Goal: Information Seeking & Learning: Learn about a topic

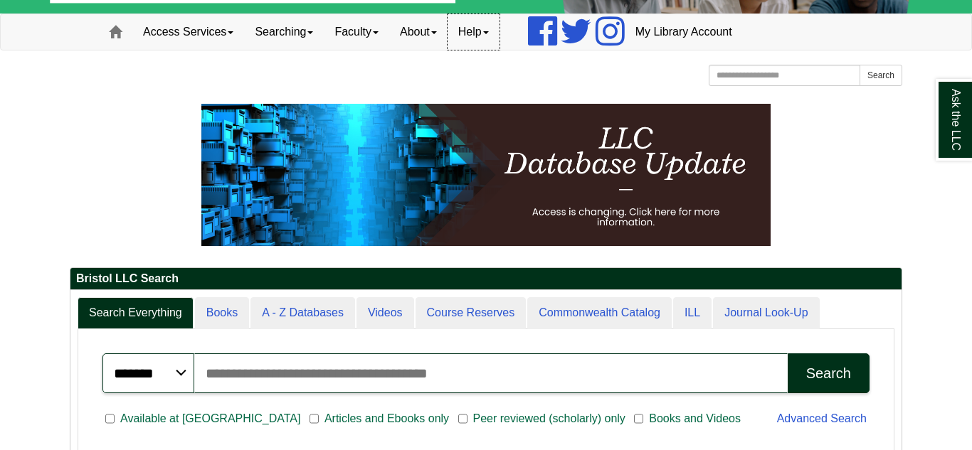
scroll to position [92, 0]
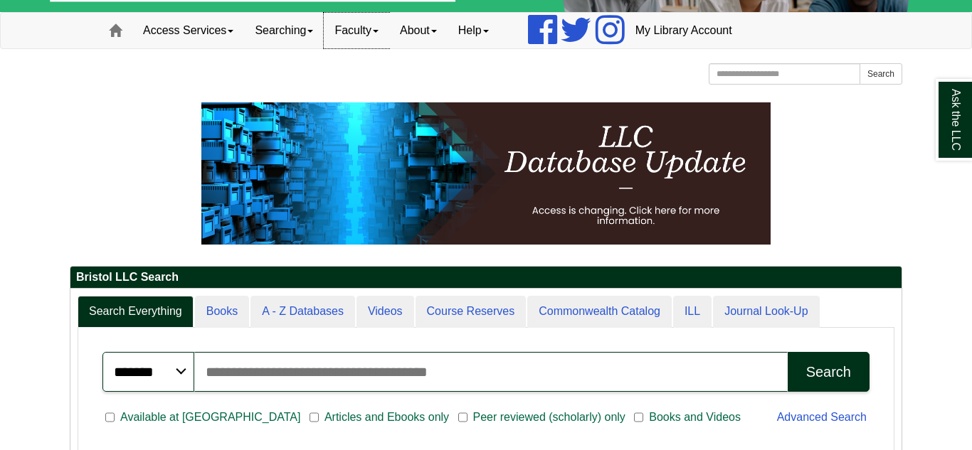
click at [374, 26] on link "Faculty" at bounding box center [356, 31] width 65 height 36
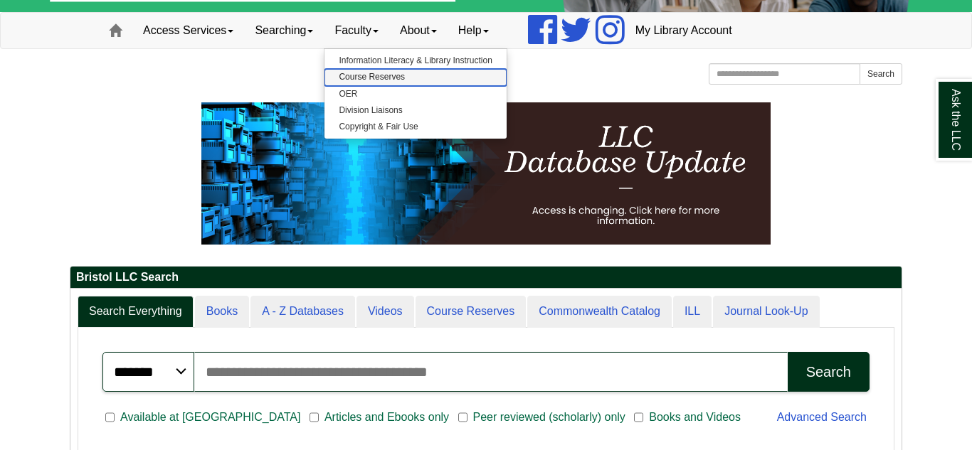
click at [392, 78] on link "Course Reserves" at bounding box center [415, 77] width 181 height 16
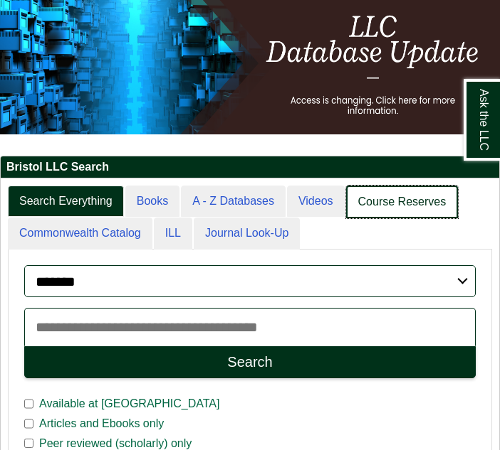
scroll to position [7, 7]
click at [374, 195] on link "Course Reserves" at bounding box center [402, 202] width 112 height 33
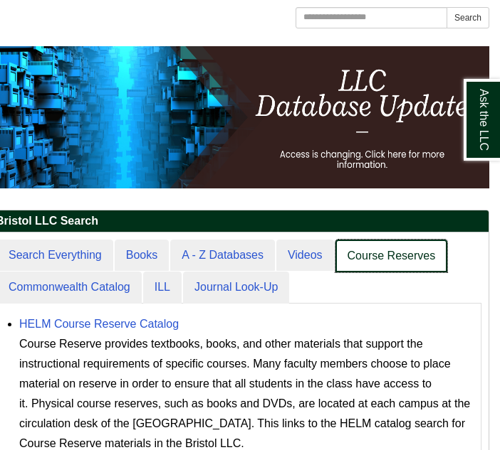
scroll to position [243, 498]
click at [376, 257] on link "Course Reserves" at bounding box center [391, 256] width 112 height 33
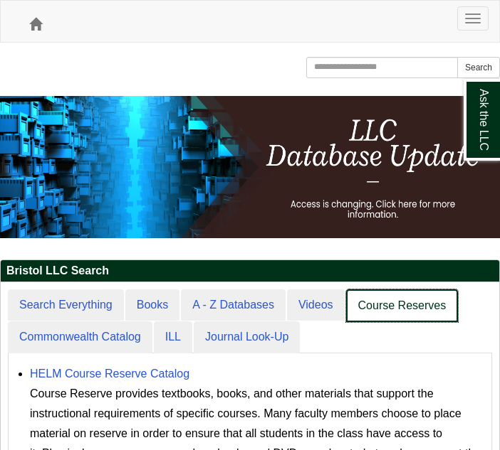
click at [389, 298] on link "Course Reserves" at bounding box center [402, 306] width 112 height 33
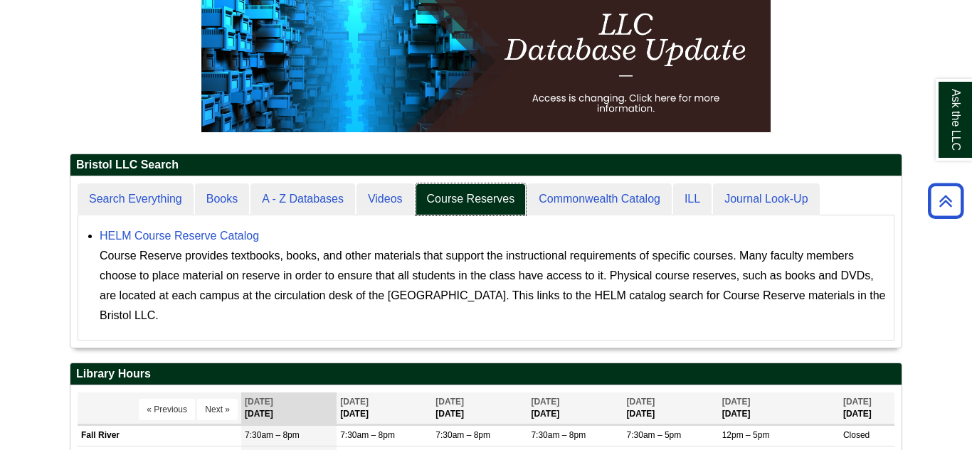
scroll to position [7, 7]
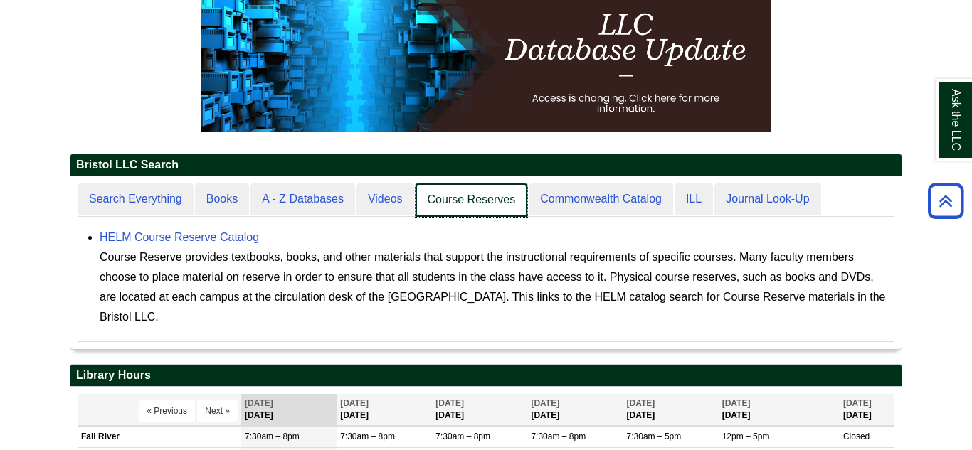
click at [478, 206] on link "Course Reserves" at bounding box center [472, 200] width 112 height 33
click at [461, 196] on link "Course Reserves" at bounding box center [472, 200] width 112 height 33
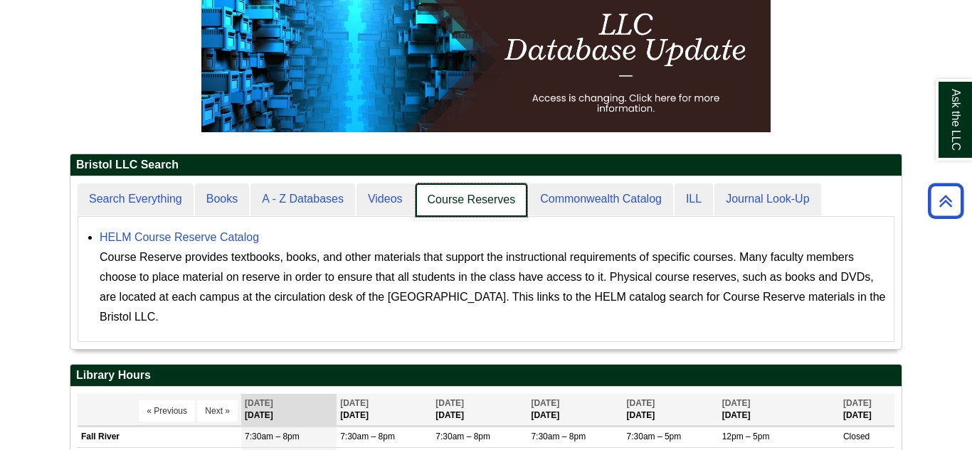
click at [461, 196] on link "Course Reserves" at bounding box center [472, 200] width 112 height 33
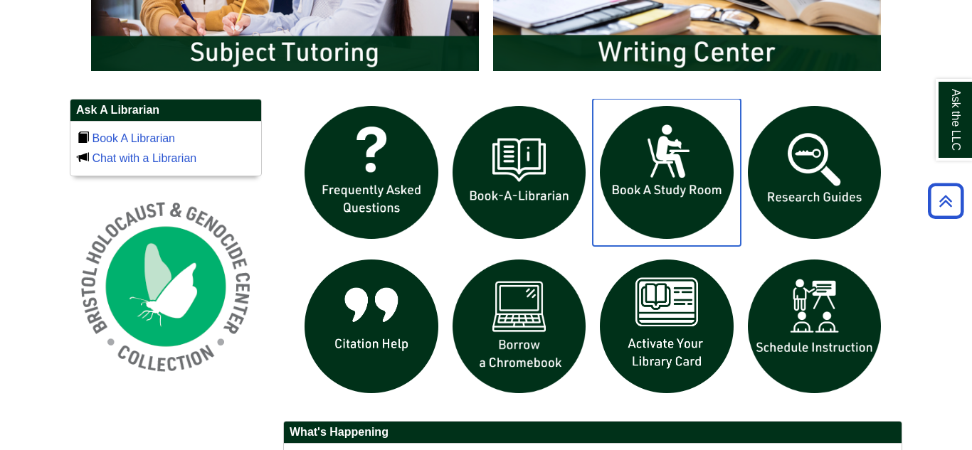
click at [636, 186] on img "slideshow" at bounding box center [667, 173] width 148 height 148
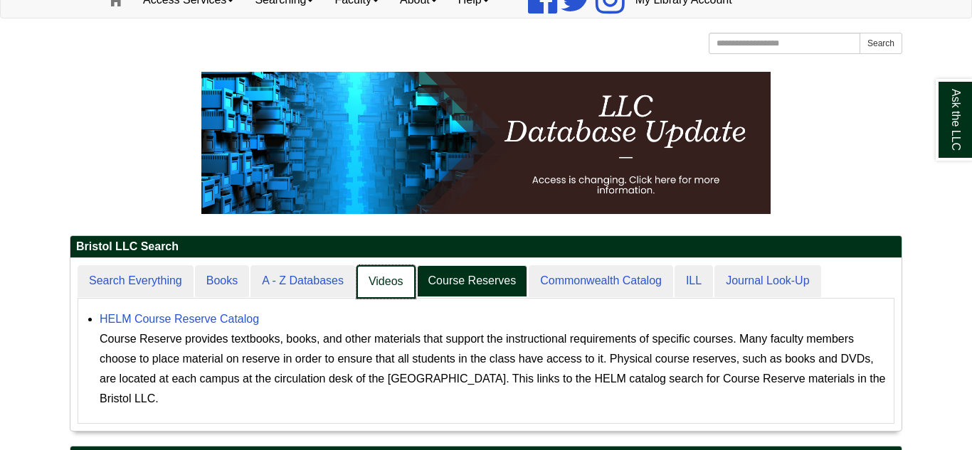
click at [392, 295] on link "Videos" at bounding box center [386, 281] width 59 height 33
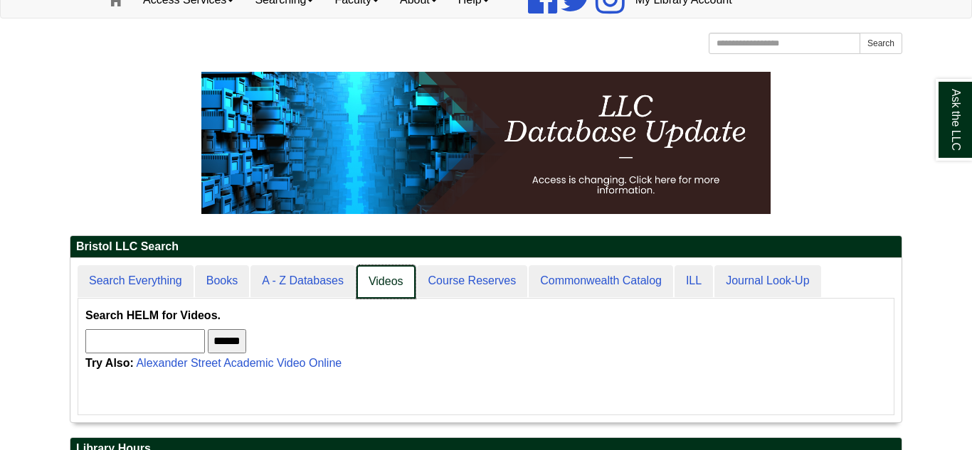
scroll to position [166, 831]
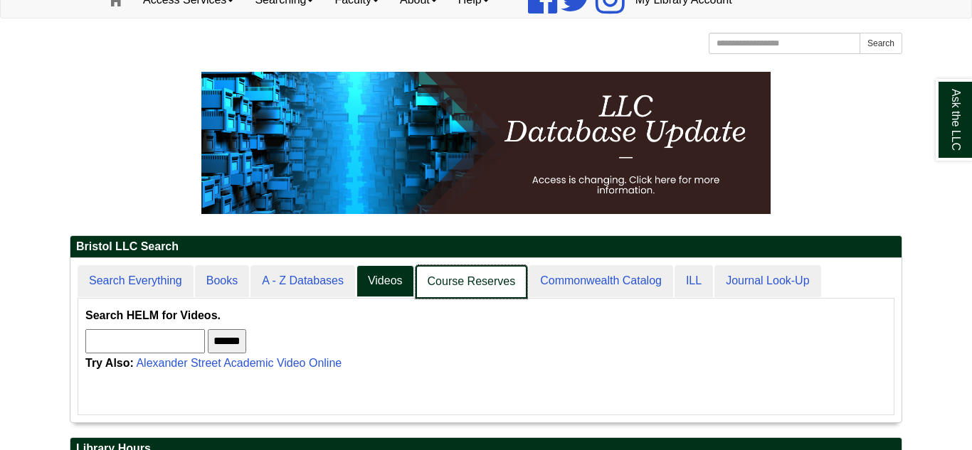
click at [474, 273] on link "Course Reserves" at bounding box center [472, 281] width 112 height 33
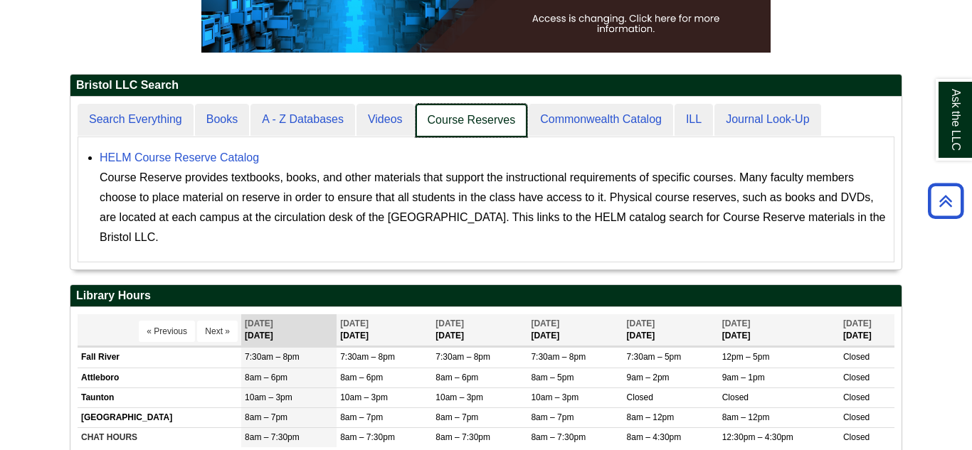
scroll to position [7, 7]
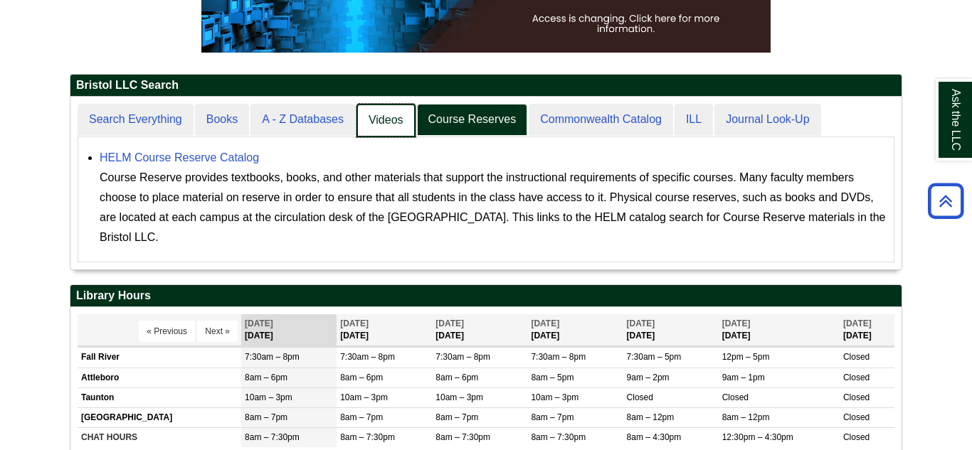
click at [402, 121] on link "Videos" at bounding box center [386, 120] width 59 height 33
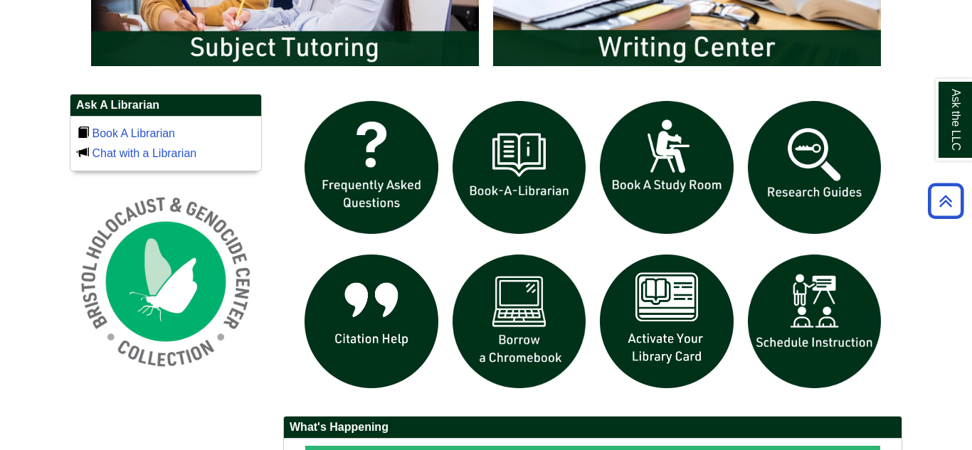
scroll to position [0, 0]
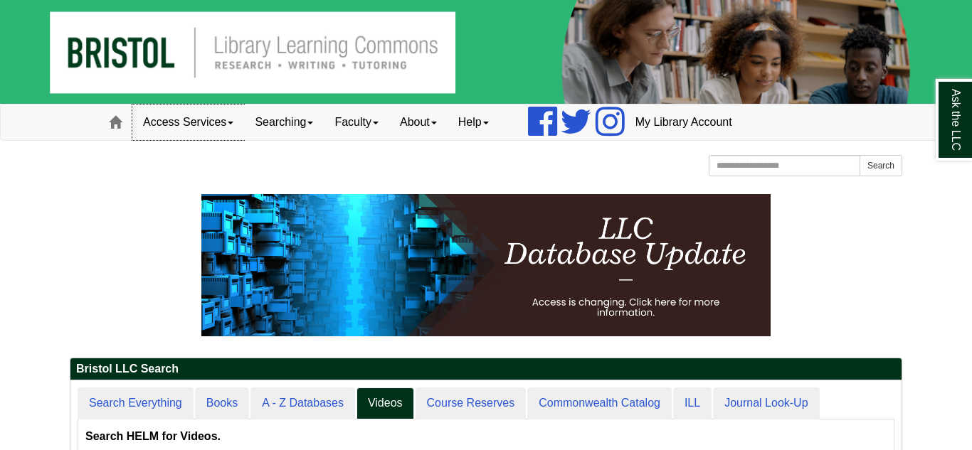
click at [233, 115] on link "Access Services" at bounding box center [188, 123] width 112 height 36
click at [339, 130] on link "Faculty" at bounding box center [356, 123] width 65 height 36
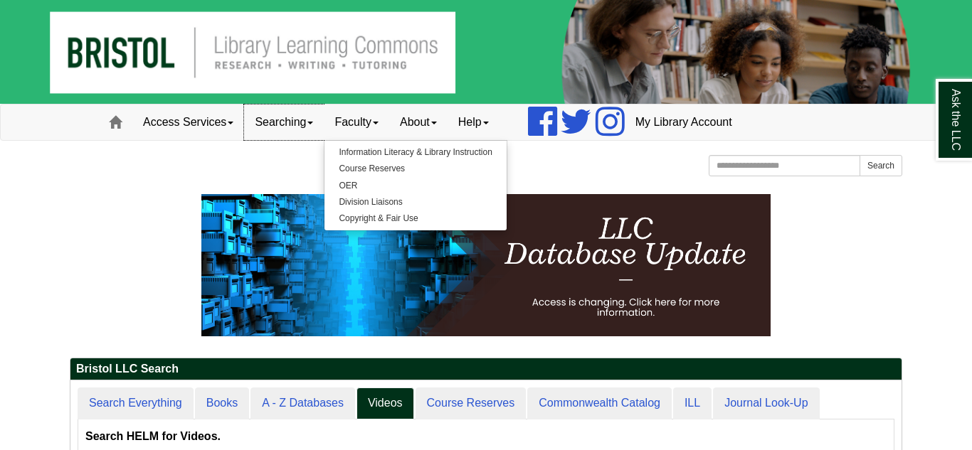
click at [310, 131] on link "Searching" at bounding box center [284, 123] width 80 height 36
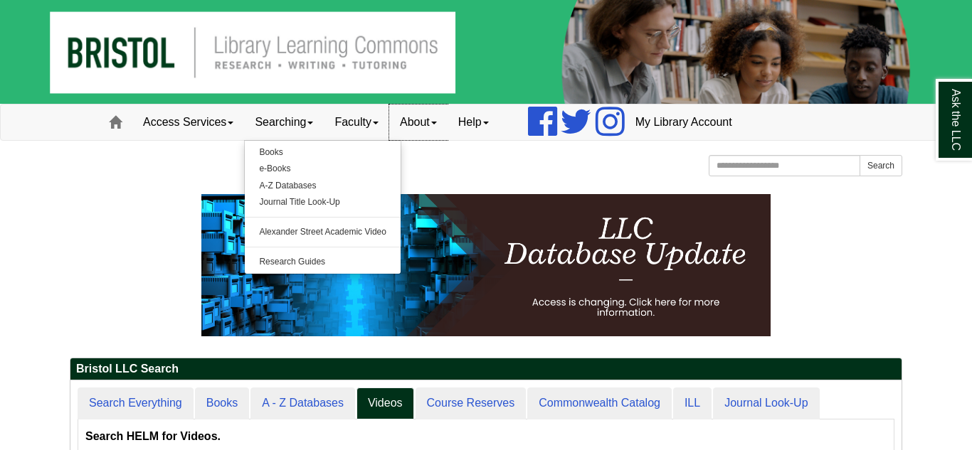
click at [416, 130] on link "About" at bounding box center [418, 123] width 58 height 36
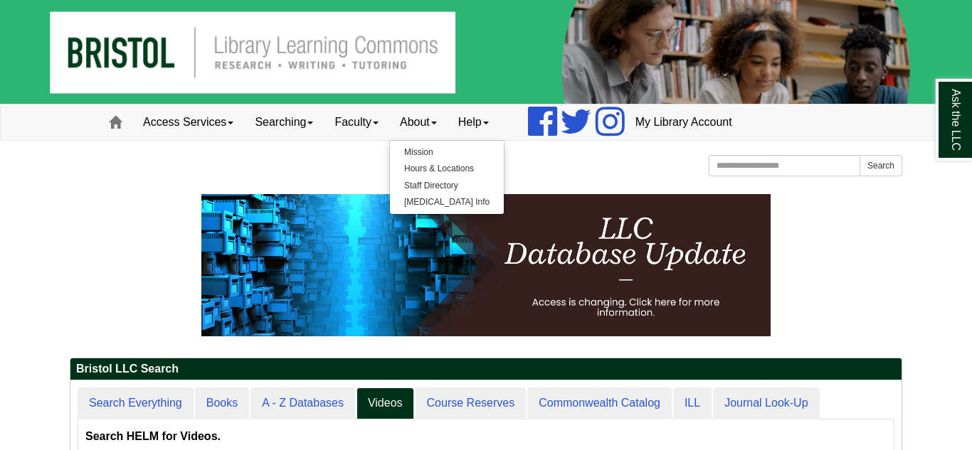
click at [485, 142] on ul "Mission Hours & Locations Staff Directory COVID-19 Info" at bounding box center [446, 177] width 115 height 75
click at [480, 134] on link "Help" at bounding box center [474, 123] width 52 height 36
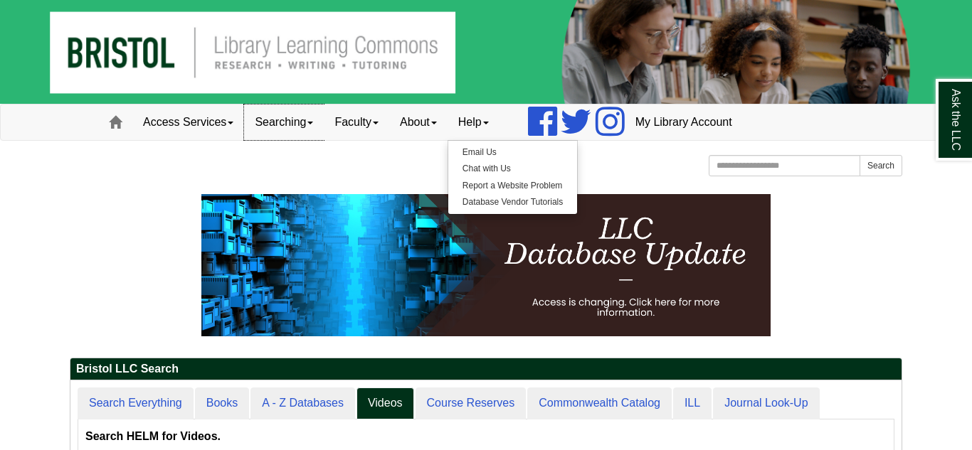
click at [307, 120] on link "Searching" at bounding box center [284, 123] width 80 height 36
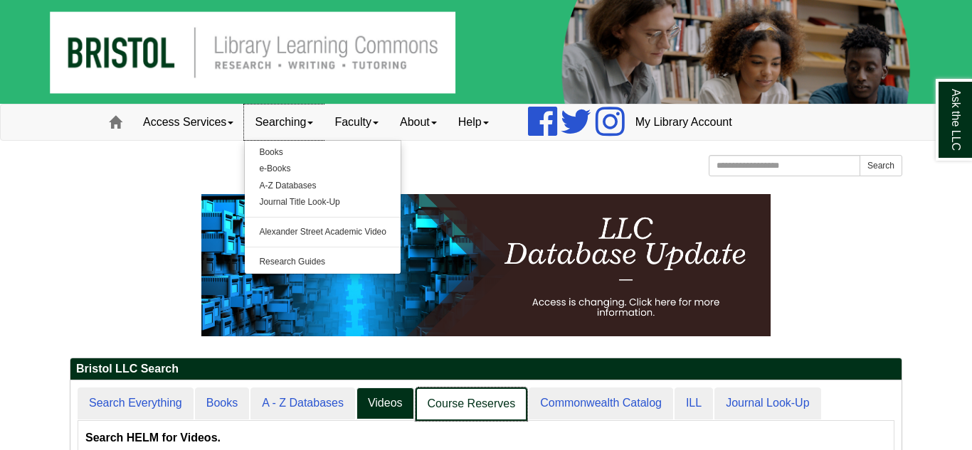
scroll to position [166, 831]
click at [451, 407] on link "Course Reserves" at bounding box center [472, 404] width 112 height 33
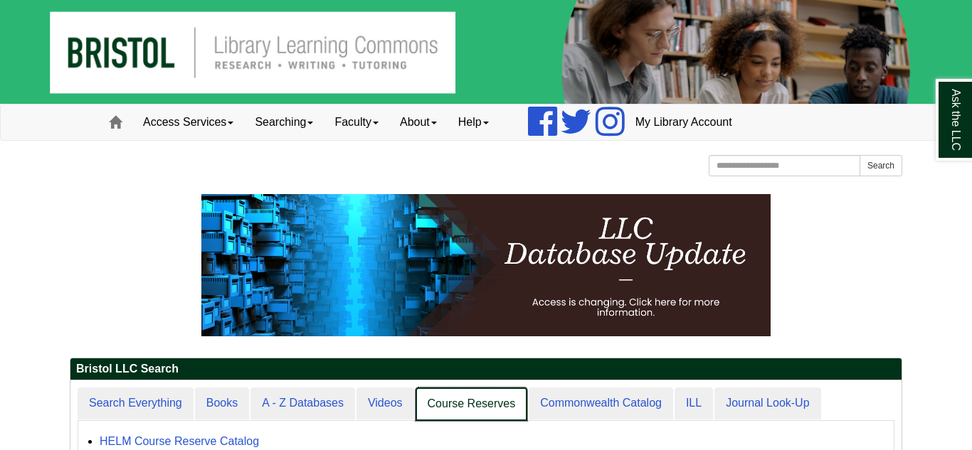
click at [451, 407] on link "Course Reserves" at bounding box center [472, 404] width 112 height 33
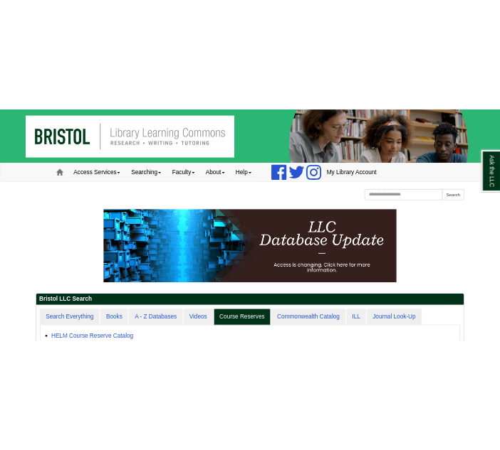
scroll to position [172, 831]
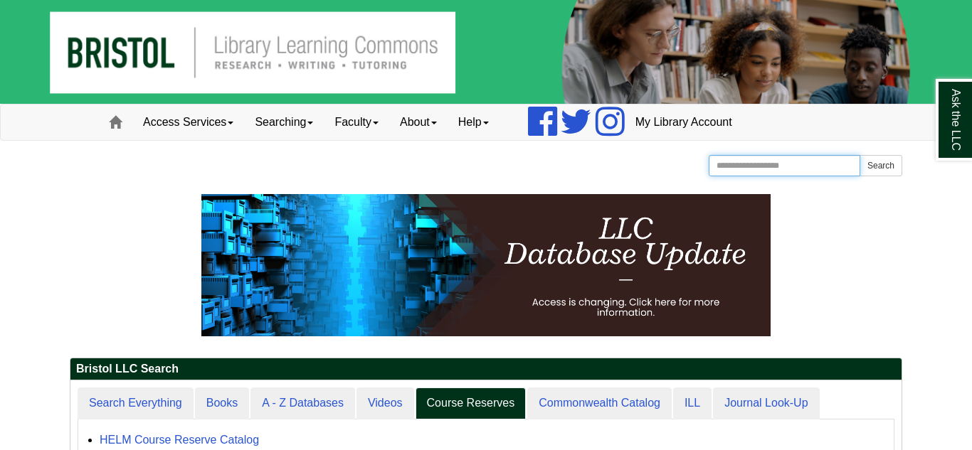
click at [741, 160] on input "Search the Website" at bounding box center [785, 165] width 152 height 21
type input "**********"
click at [860, 155] on button "Search" at bounding box center [881, 165] width 43 height 21
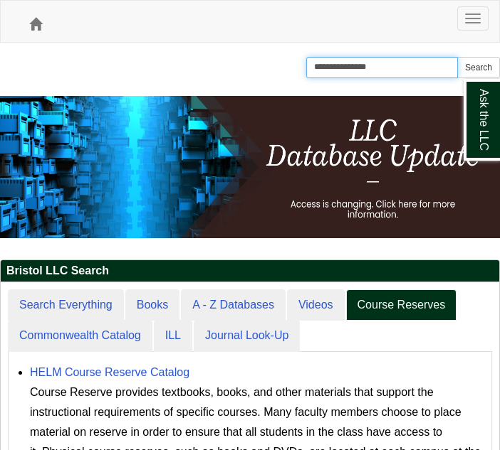
scroll to position [242, 498]
click at [457, 57] on button "Search" at bounding box center [478, 67] width 43 height 21
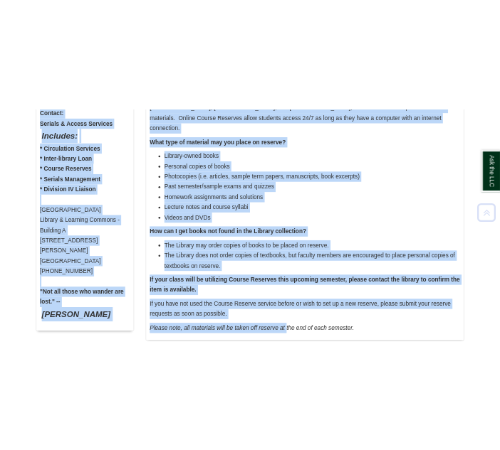
scroll to position [729, 0]
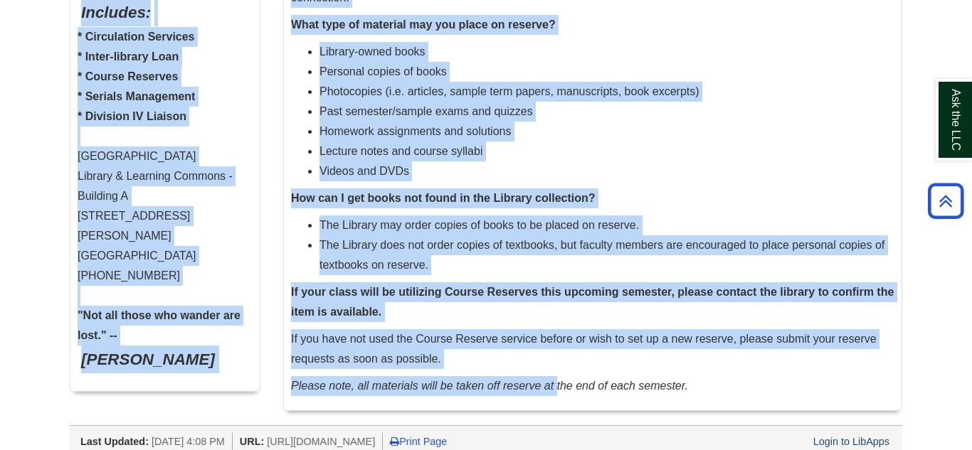
drag, startPoint x: 70, startPoint y: 185, endPoint x: 616, endPoint y: 402, distance: 588.1
copy body "Course Reserves Course Reserves: What they are, how to put items on course rese…"
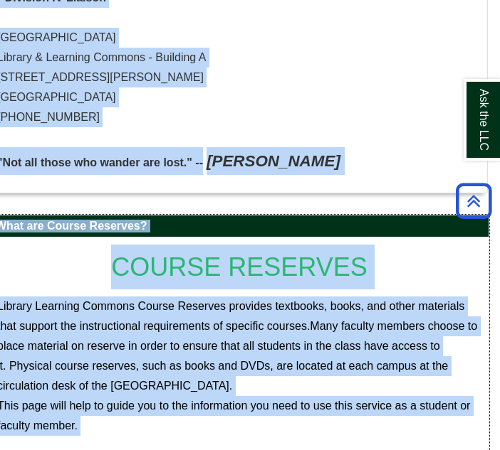
scroll to position [732, 11]
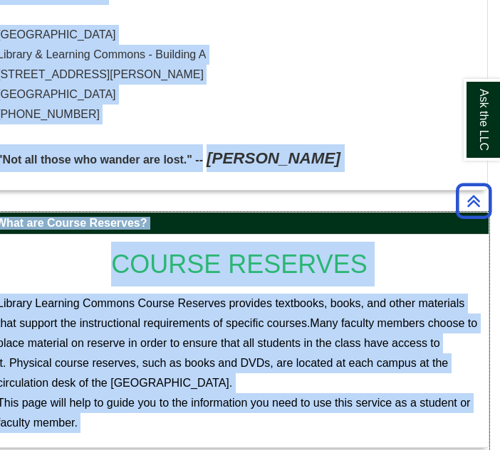
click at [79, 299] on div "COURSE RESERVES Library Learning Commons Course Reserves provides textbooks, bo…" at bounding box center [239, 341] width 484 height 199
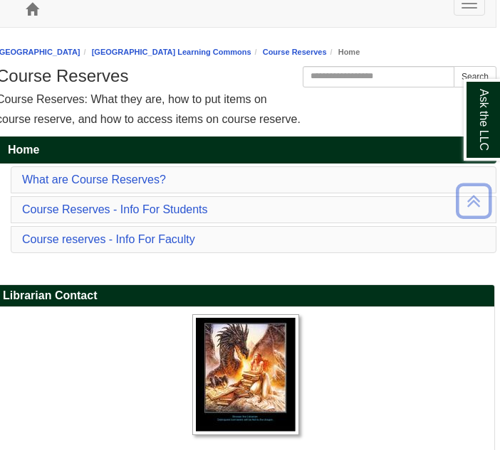
scroll to position [0, 4]
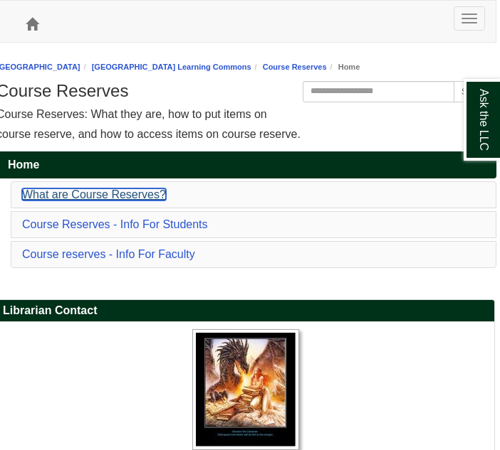
click at [97, 196] on link "What are Course Reserves?" at bounding box center [94, 195] width 144 height 12
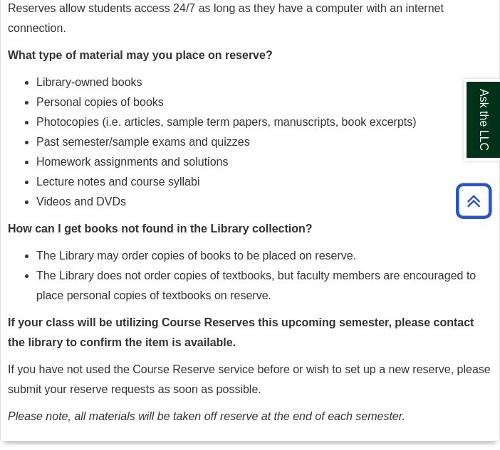
scroll to position [1564, 0]
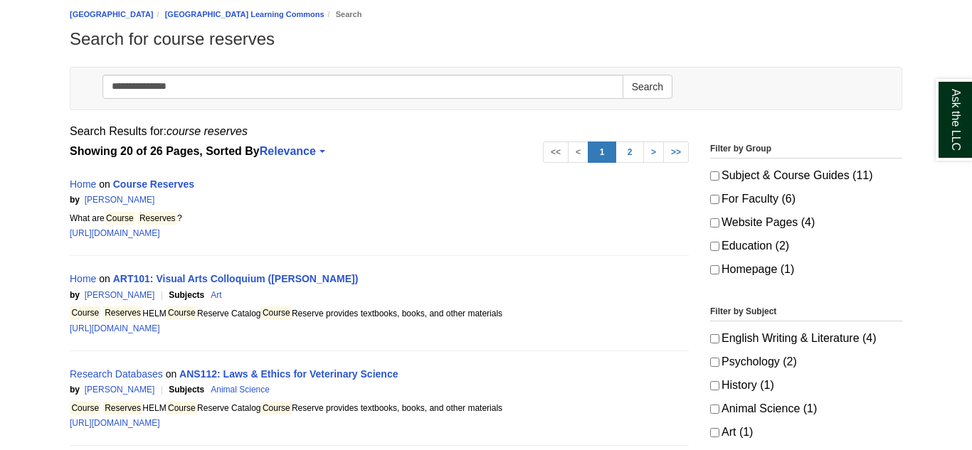
scroll to position [156, 0]
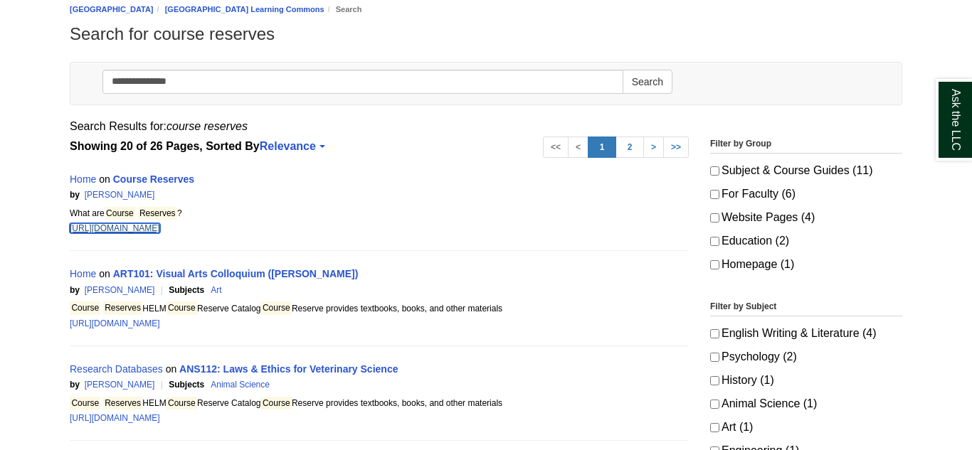
click at [142, 233] on link "https://libguides.bristolcc.edu/c.php?g=273409&p=1825045" at bounding box center [115, 228] width 90 height 10
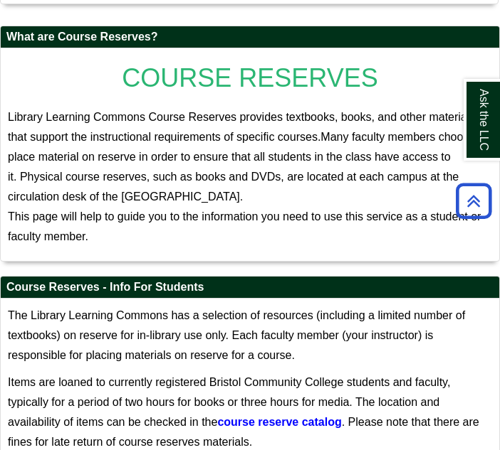
scroll to position [917, 0]
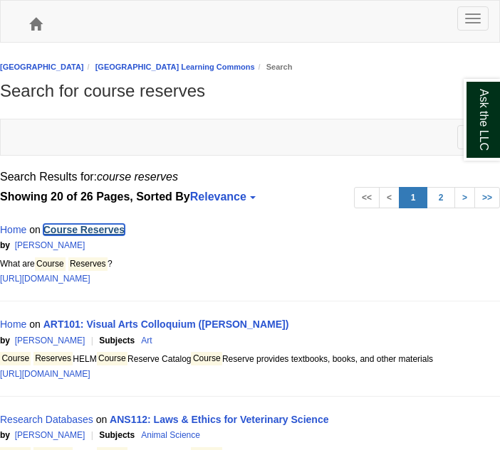
click at [78, 230] on link "Course Reserves" at bounding box center [83, 229] width 81 height 11
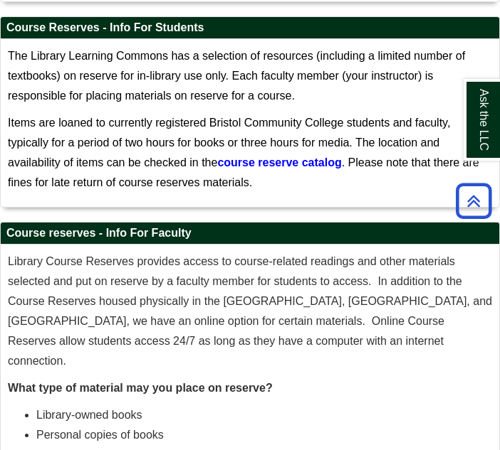
scroll to position [1179, 0]
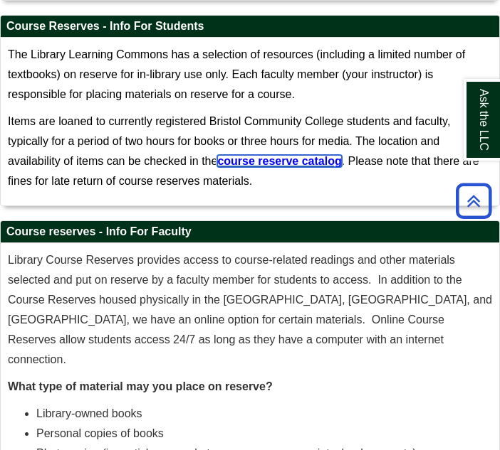
click at [217, 167] on span "course reserve catalog" at bounding box center [279, 161] width 124 height 12
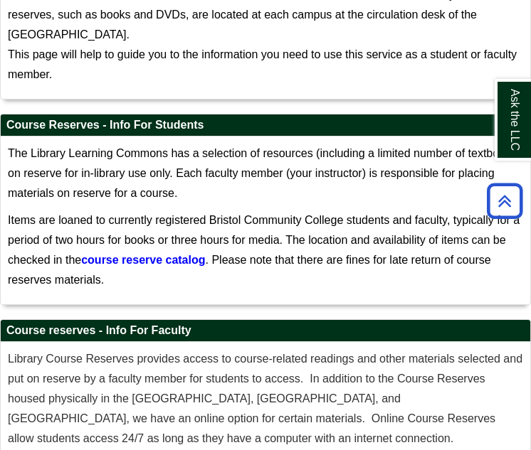
scroll to position [1082, 0]
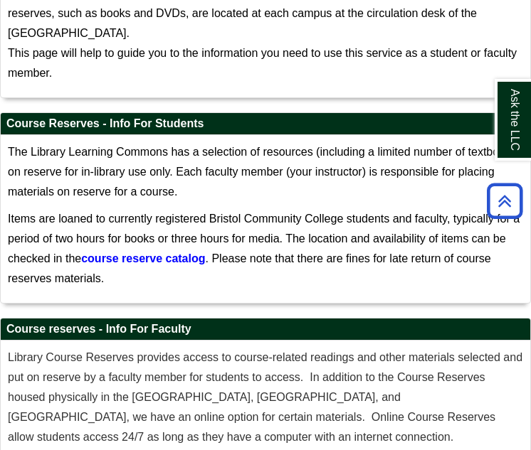
click at [201, 226] on span "Items are loaned to currently registered Bristol Community College students and…" at bounding box center [264, 239] width 512 height 52
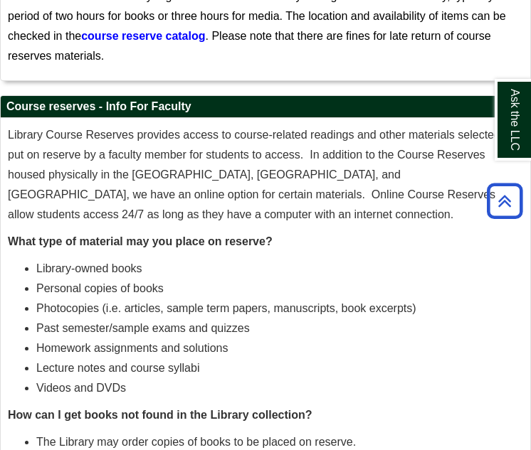
scroll to position [1306, 0]
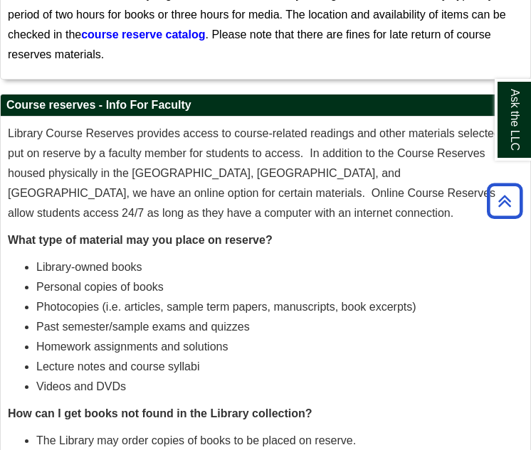
click at [305, 278] on li "Library-owned books" at bounding box center [279, 268] width 487 height 20
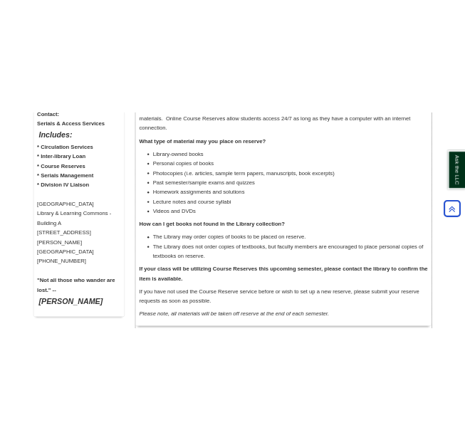
scroll to position [701, 0]
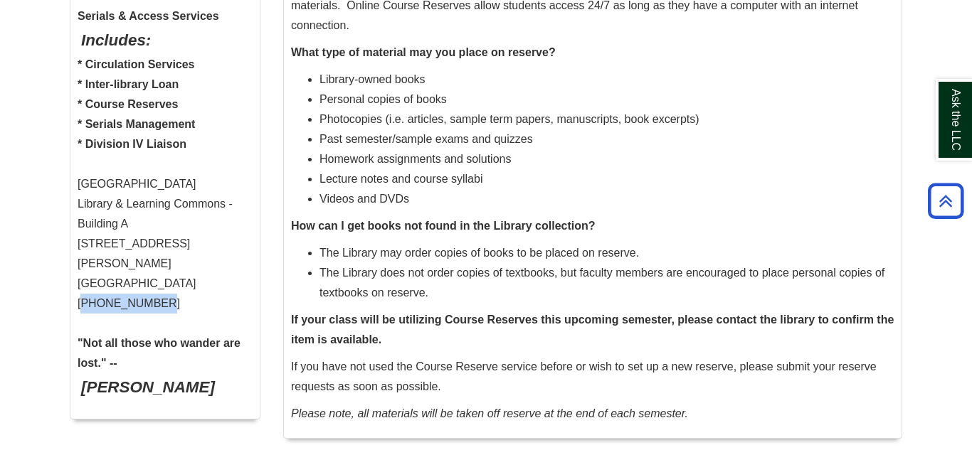
drag, startPoint x: 152, startPoint y: 281, endPoint x: 75, endPoint y: 288, distance: 76.5
click at [75, 288] on div "Melanie Johnson Email Me Contact: Serials & Access Services Includes: * Circula…" at bounding box center [164, 79] width 189 height 679
copy div "[PHONE_NUMBER]"
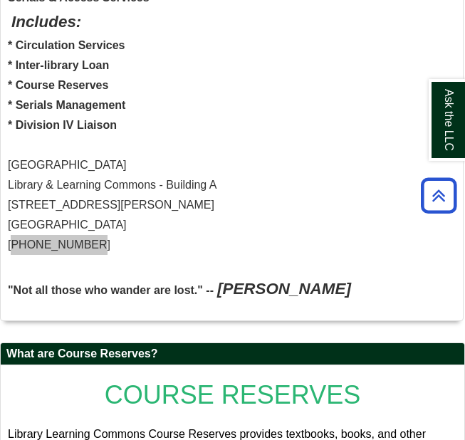
scroll to position [603, 0]
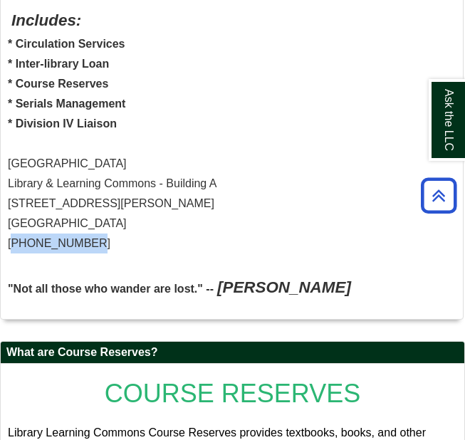
drag, startPoint x: 7, startPoint y: 207, endPoint x: 132, endPoint y: 226, distance: 126.0
click at [132, 226] on div "Serials & Access Services Includes: * Circulation Services * Inter-library Loan…" at bounding box center [232, 143] width 448 height 315
copy div "777 Elsbree Street Fall River, MA 02720"
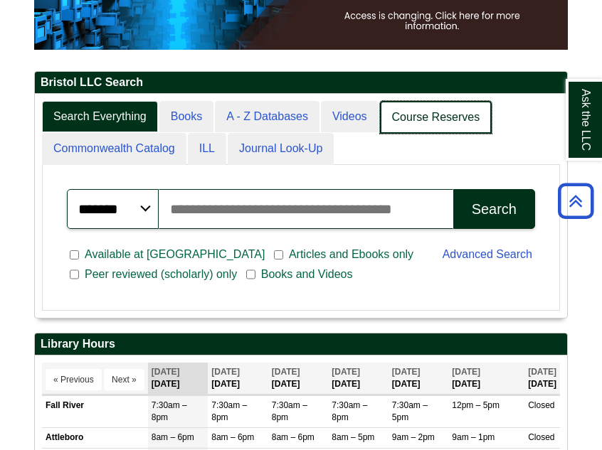
scroll to position [223, 532]
click at [455, 132] on link "Course Reserves" at bounding box center [436, 117] width 112 height 33
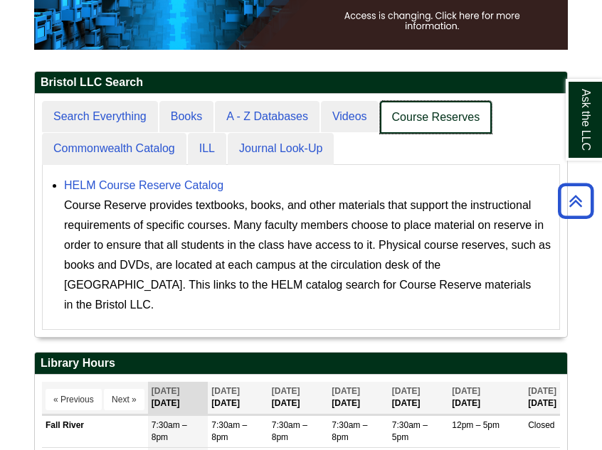
scroll to position [7, 7]
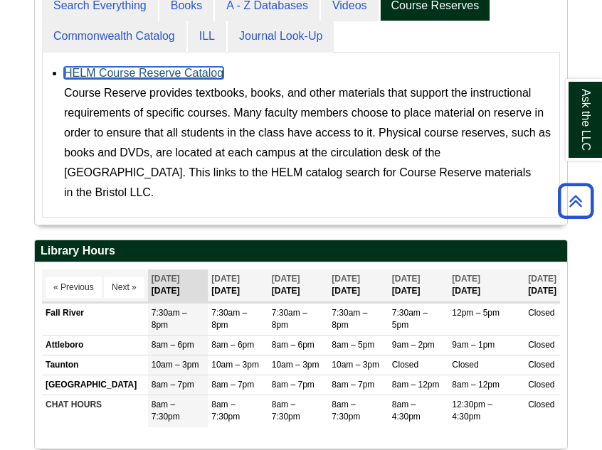
click at [116, 75] on link "HELM Course Reserve Catalog" at bounding box center [143, 73] width 159 height 12
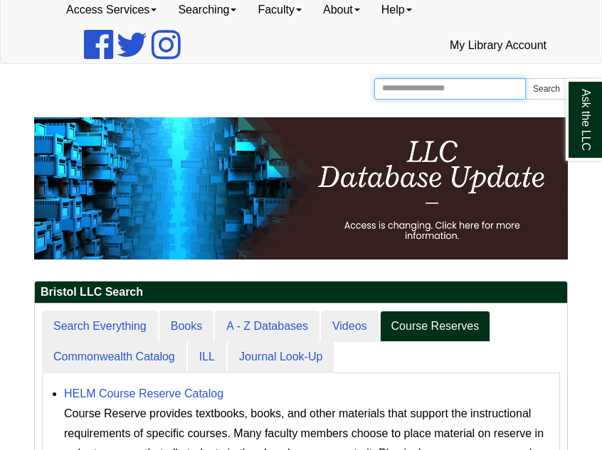
click at [431, 96] on input "Search the Website" at bounding box center [450, 88] width 152 height 21
type input "**********"
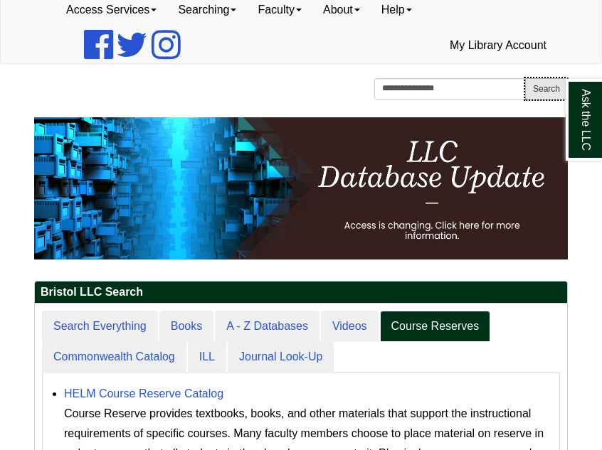
click at [537, 93] on button "Search" at bounding box center [546, 88] width 43 height 21
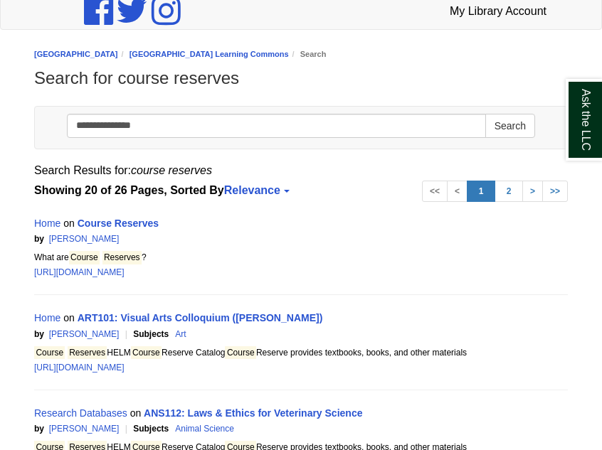
scroll to position [144, 0]
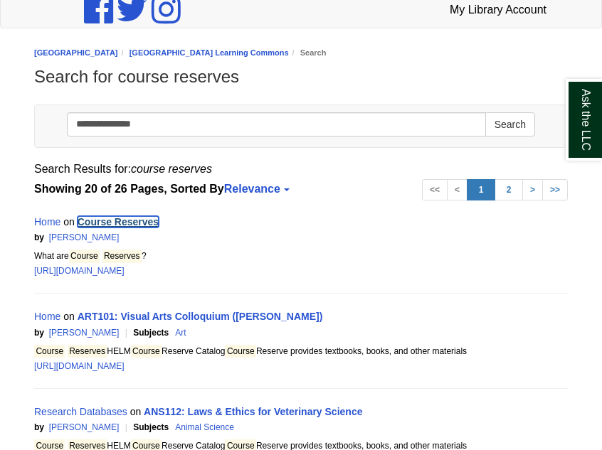
click at [111, 225] on link "Course Reserves" at bounding box center [118, 221] width 81 height 11
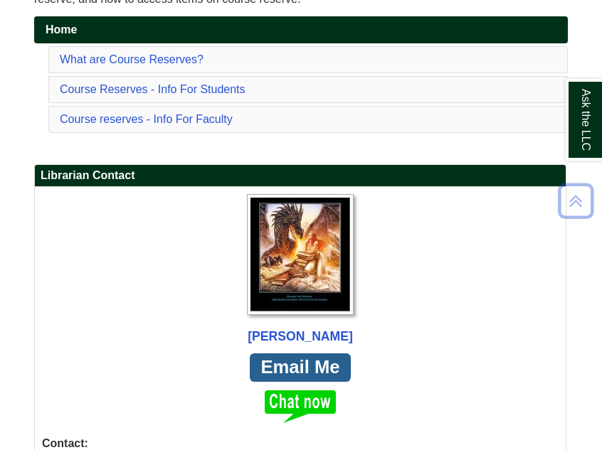
scroll to position [271, 0]
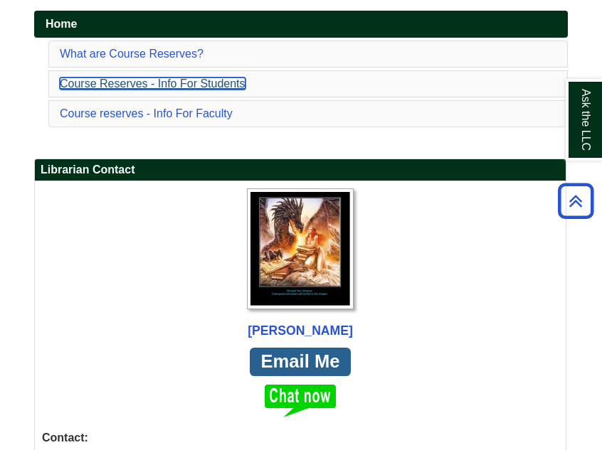
click at [206, 89] on link "Course Reserves - Info For Students" at bounding box center [153, 84] width 186 height 12
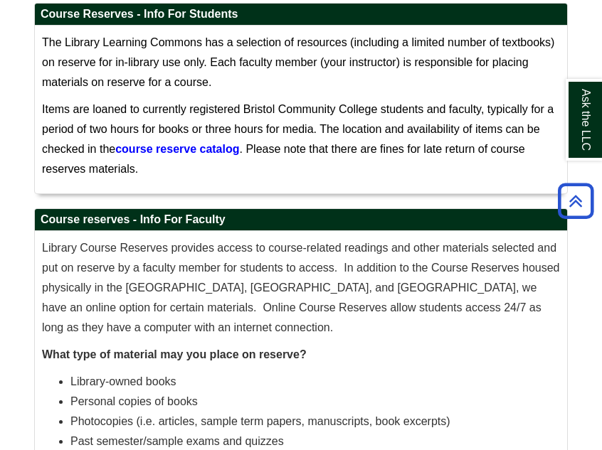
scroll to position [1319, 0]
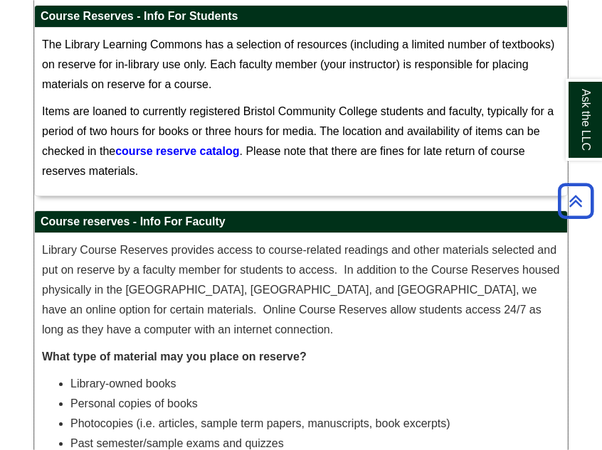
click at [427, 233] on h2 "Course reserves - Info For Faculty" at bounding box center [301, 222] width 532 height 22
click at [246, 163] on span ". Please note that there are fines for late return of course reserves materials." at bounding box center [283, 161] width 483 height 32
click at [208, 181] on p "Items are loaned to currently registered Bristol Community College students and…" at bounding box center [301, 142] width 518 height 80
